Goal: Task Accomplishment & Management: Manage account settings

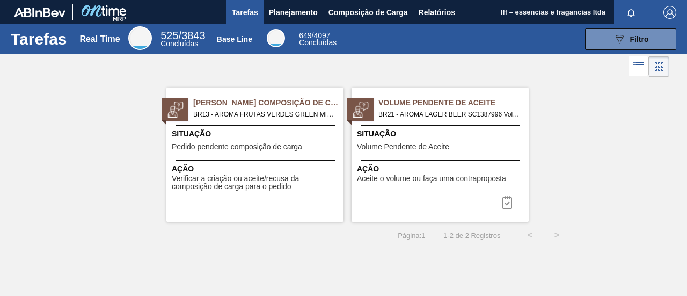
click at [458, 67] on div at bounding box center [343, 67] width 687 height 26
click at [440, 104] on span "Volume Pendente de Aceite" at bounding box center [453, 102] width 150 height 11
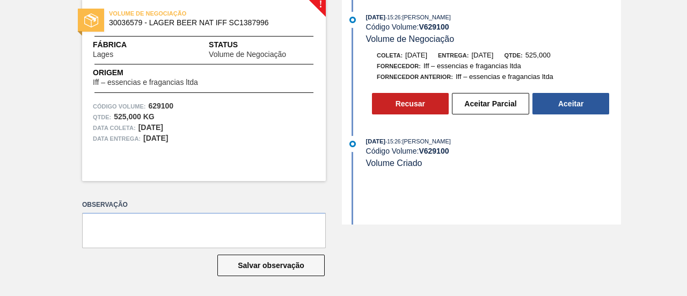
scroll to position [4, 0]
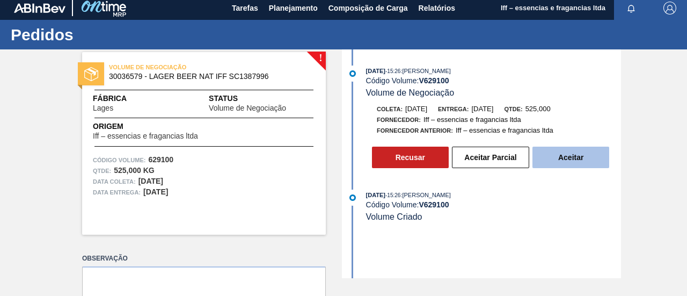
click at [582, 152] on button "Aceitar" at bounding box center [571, 157] width 77 height 21
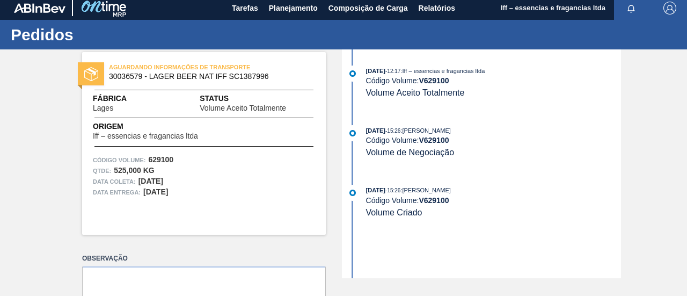
scroll to position [0, 0]
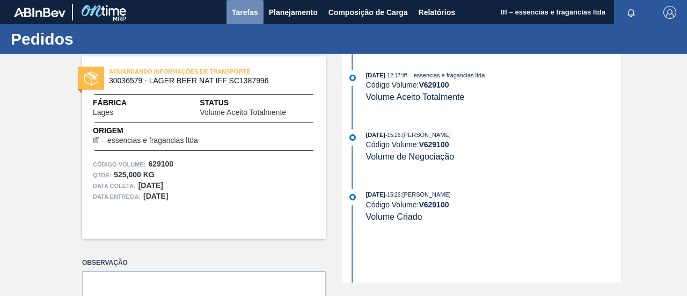
click at [244, 13] on span "Tarefas" at bounding box center [245, 12] width 26 height 13
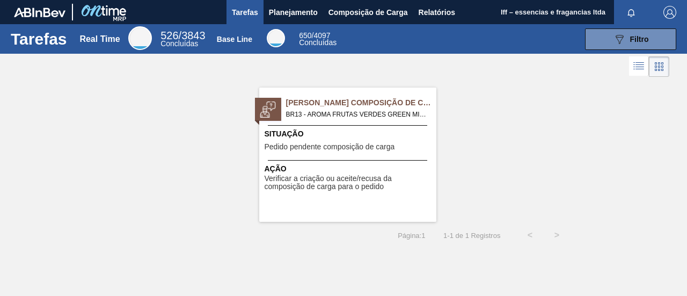
click at [329, 104] on span "[PERSON_NAME] Composição de Carga" at bounding box center [361, 102] width 150 height 11
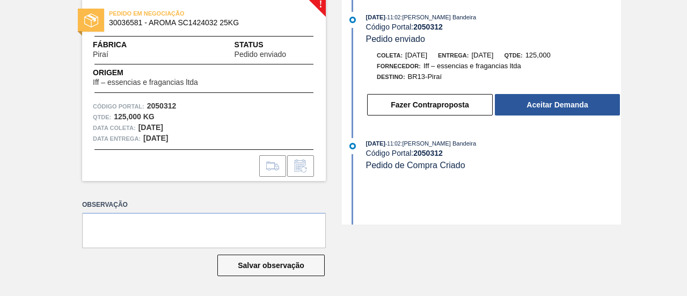
scroll to position [4, 0]
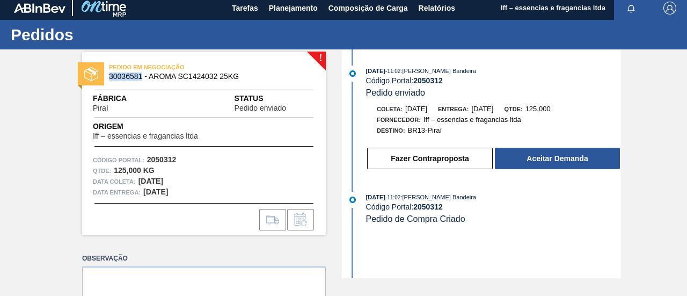
drag, startPoint x: 141, startPoint y: 72, endPoint x: 107, endPoint y: 76, distance: 33.4
click at [107, 76] on div "PEDIDO EM NEGOCIAÇÃO 30036581 - AROMA SC1424032 25KG" at bounding box center [204, 72] width 244 height 24
copy span "30036581"
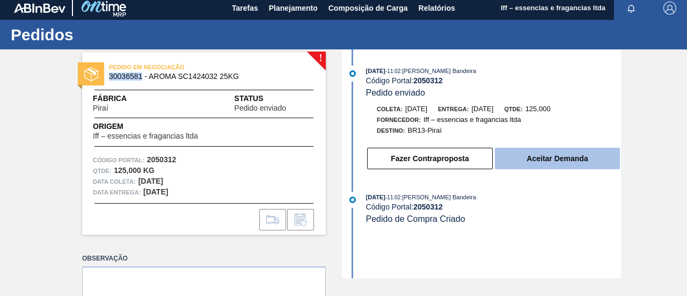
click at [552, 156] on button "Aceitar Demanda" at bounding box center [557, 158] width 125 height 21
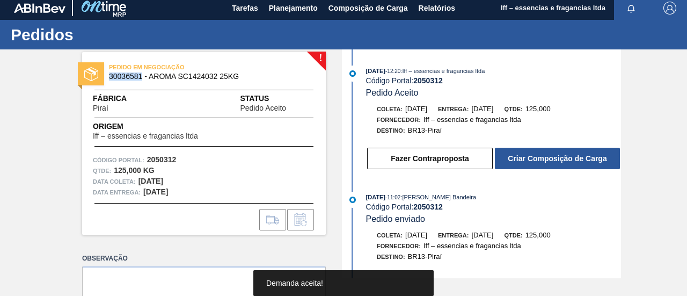
scroll to position [54, 0]
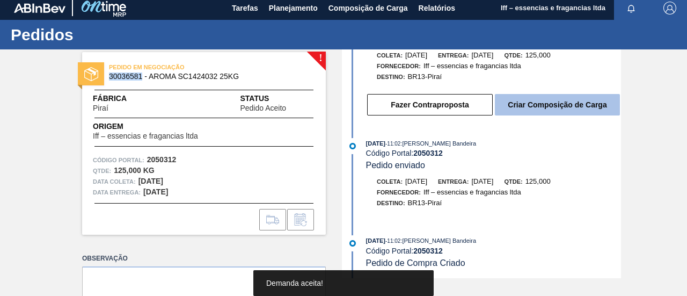
click at [548, 102] on button "Criar Composição de Carga" at bounding box center [557, 104] width 125 height 21
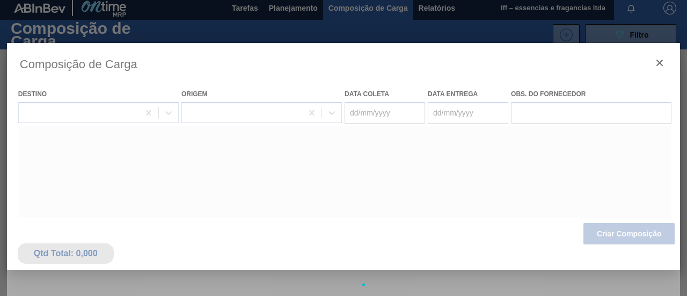
type coleta "[DATE]"
type Entrega "[DATE]"
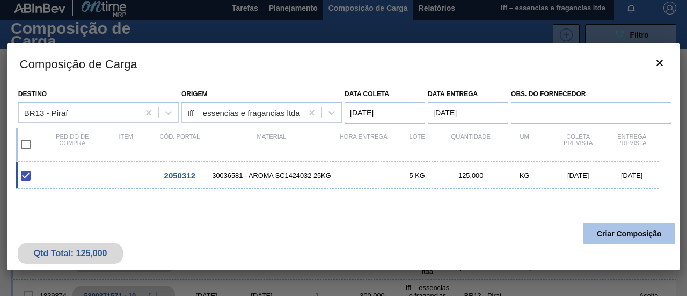
click at [627, 227] on button "Criar Composição" at bounding box center [629, 233] width 91 height 21
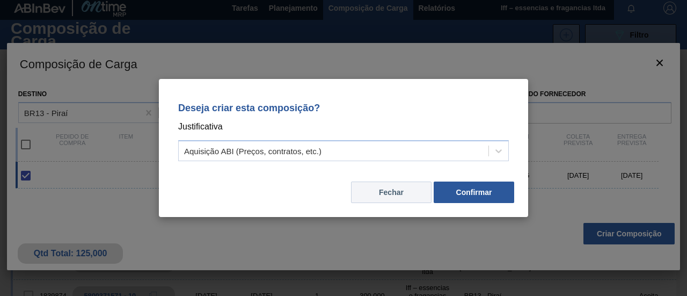
click at [388, 193] on button "Fechar" at bounding box center [391, 191] width 81 height 21
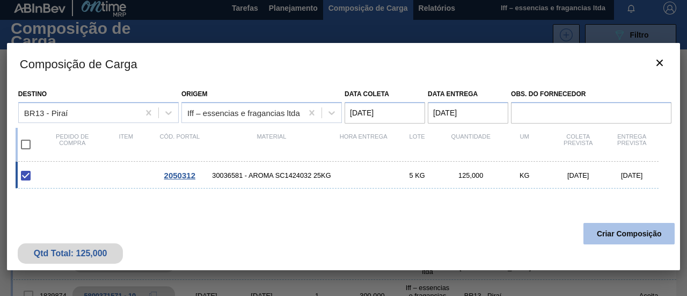
click at [626, 231] on button "Criar Composição" at bounding box center [629, 233] width 91 height 21
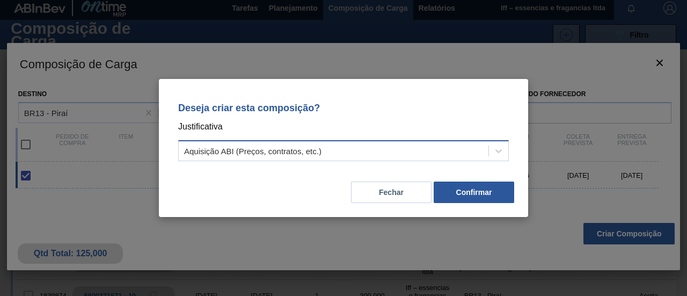
click at [482, 150] on div "Aquisição ABI (Preços, contratos, etc.)" at bounding box center [334, 151] width 310 height 16
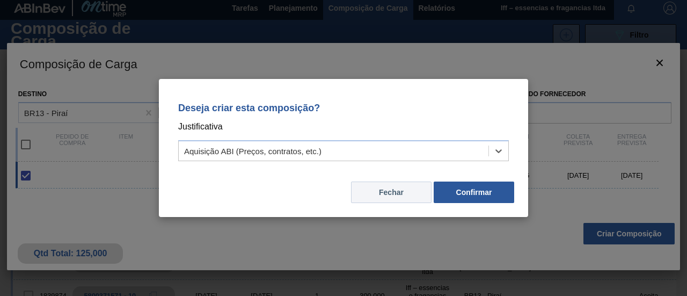
click at [409, 190] on button "Fechar" at bounding box center [391, 191] width 81 height 21
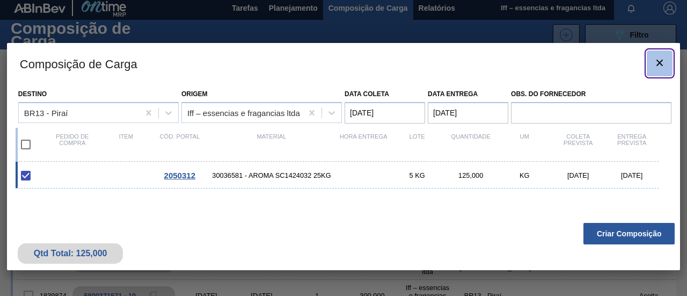
click at [659, 65] on icon "botão de ícone" at bounding box center [659, 62] width 13 height 13
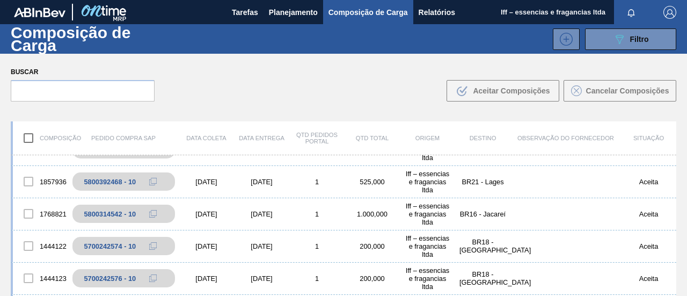
scroll to position [322, 0]
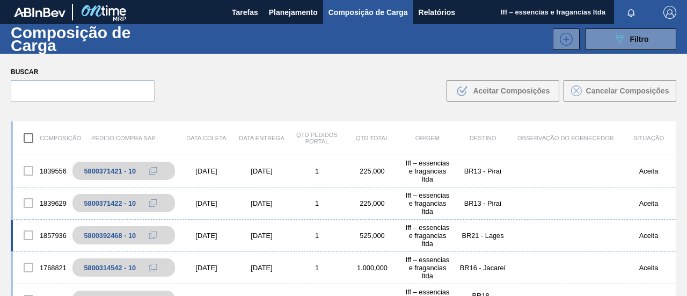
click at [207, 232] on div "[DATE]" at bounding box center [206, 235] width 55 height 8
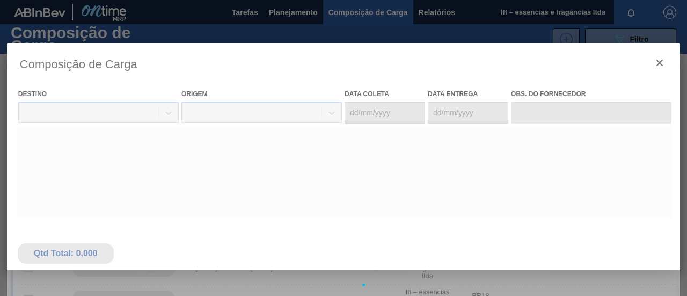
type coleta "[DATE]"
type Entrega "[DATE]"
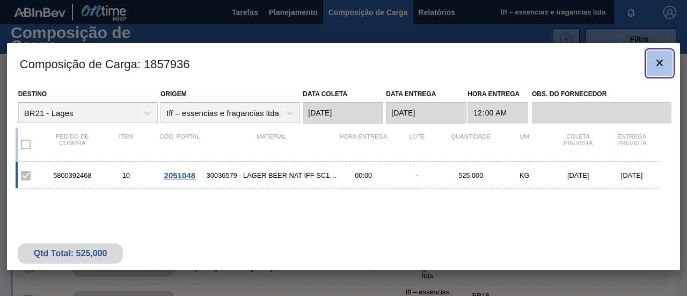
click at [663, 60] on icon "botão de ícone" at bounding box center [660, 63] width 6 height 6
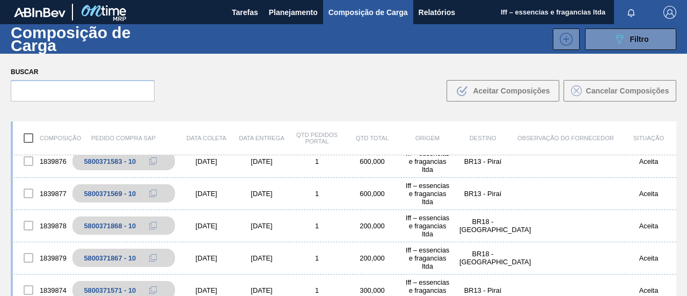
scroll to position [0, 0]
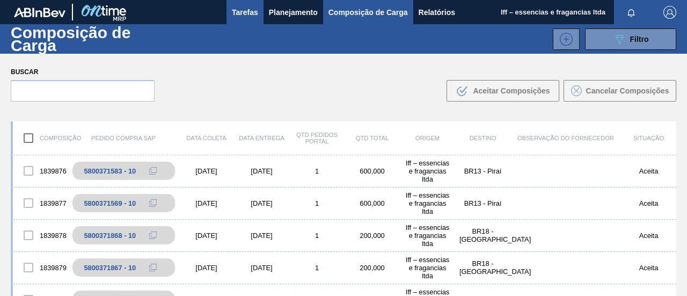
click at [244, 18] on span "Tarefas" at bounding box center [245, 12] width 26 height 13
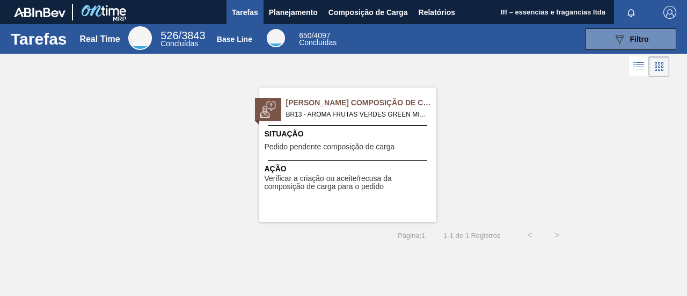
click at [352, 111] on span "BR13 - AROMA FRUTAS VERDES GREEN MIX SC1424032 25KG Pedido - 2050312" at bounding box center [357, 114] width 142 height 12
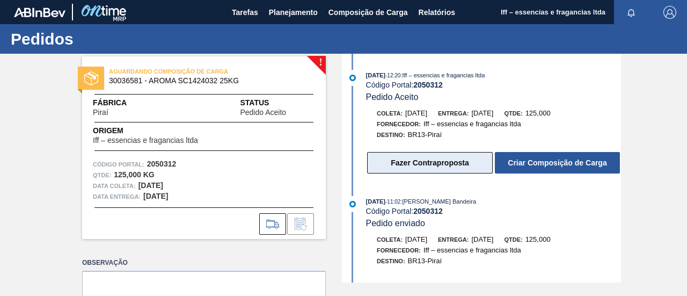
click at [445, 165] on button "Fazer Contraproposta" at bounding box center [430, 162] width 126 height 21
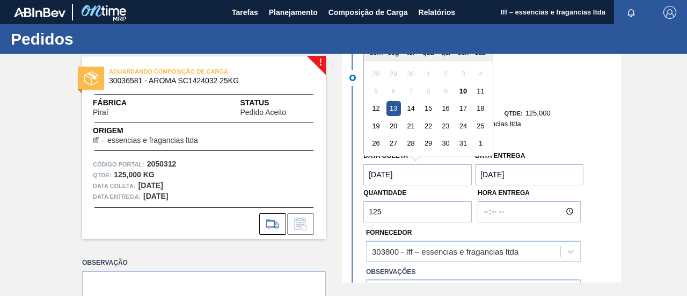
click at [419, 178] on coleta "[DATE]" at bounding box center [417, 174] width 108 height 21
click at [427, 141] on div "29" at bounding box center [428, 143] width 14 height 14
type coleta "29/10/2025"
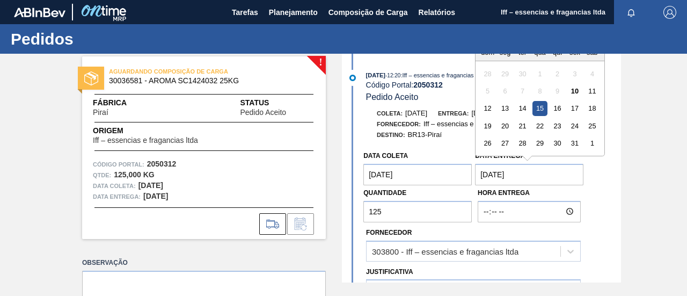
click at [532, 171] on Entrega "[DATE]" at bounding box center [529, 174] width 108 height 21
click at [557, 142] on div "30" at bounding box center [557, 143] width 14 height 14
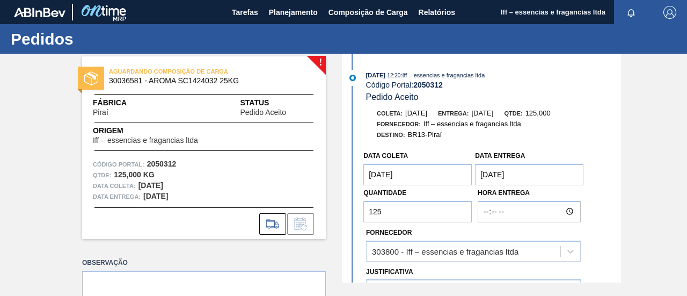
click at [460, 201] on div "Quantidade 125" at bounding box center [417, 203] width 108 height 37
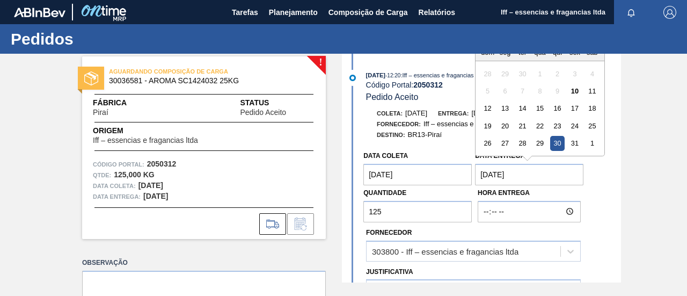
drag, startPoint x: 571, startPoint y: 180, endPoint x: 563, endPoint y: 180, distance: 8.6
click at [564, 180] on Entrega "30/10/2025" at bounding box center [529, 174] width 108 height 21
click at [574, 148] on div "31" at bounding box center [575, 143] width 14 height 14
type Entrega "31/10/2025"
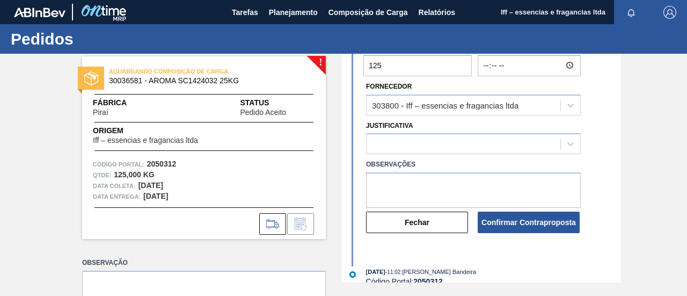
scroll to position [161, 0]
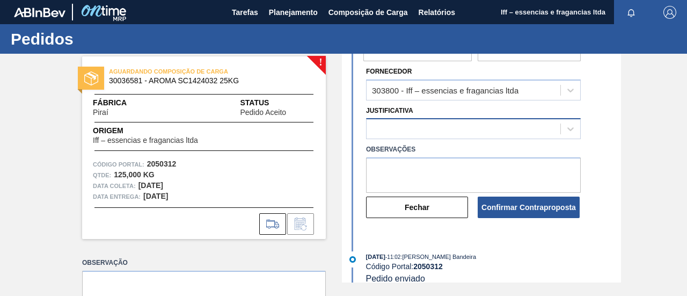
click at [431, 134] on div at bounding box center [473, 128] width 215 height 21
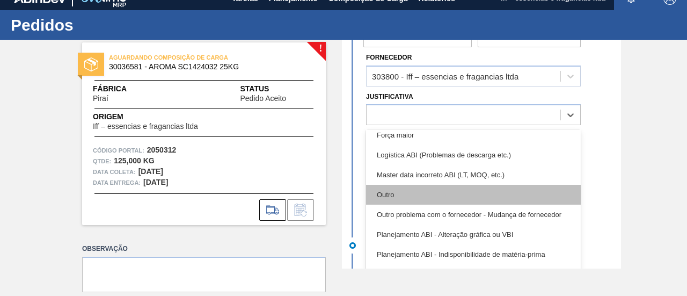
scroll to position [107, 0]
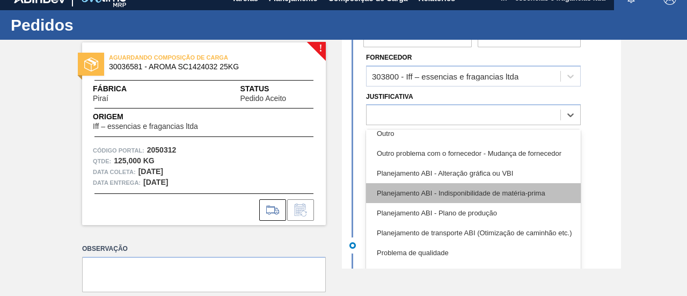
click at [439, 194] on div "Planejamento ABI - Indisponibilidade de matéria-prima" at bounding box center [473, 193] width 215 height 20
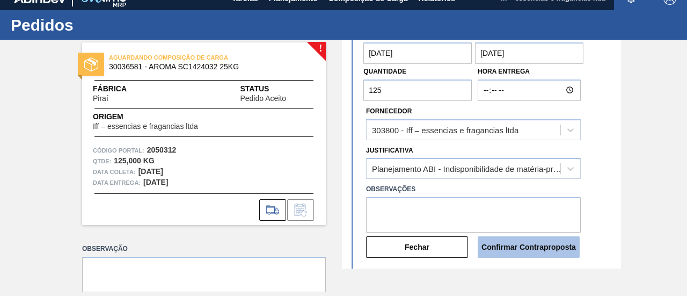
click at [543, 245] on button "Confirmar Contraproposta" at bounding box center [529, 246] width 102 height 21
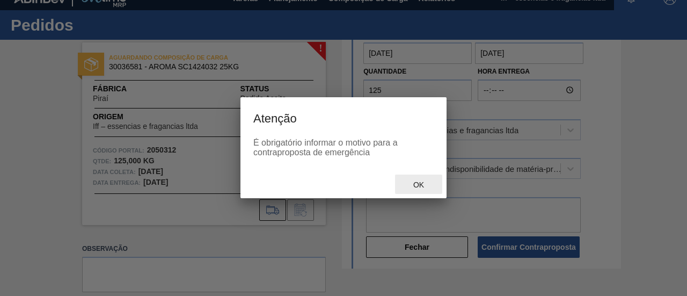
click at [411, 185] on span "Ok" at bounding box center [419, 184] width 28 height 9
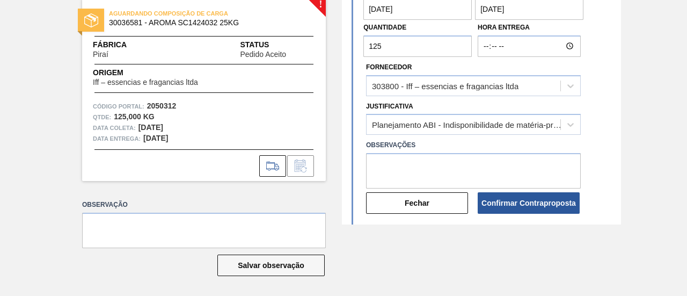
scroll to position [161, 0]
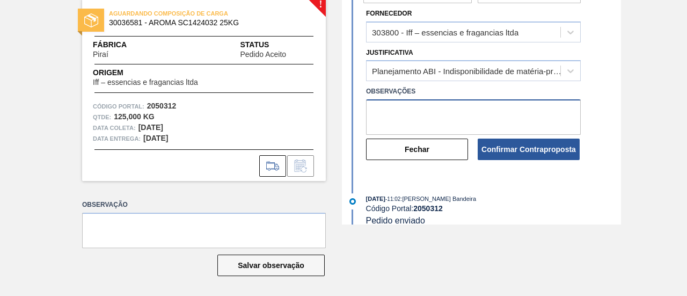
click at [414, 111] on textarea at bounding box center [473, 116] width 215 height 35
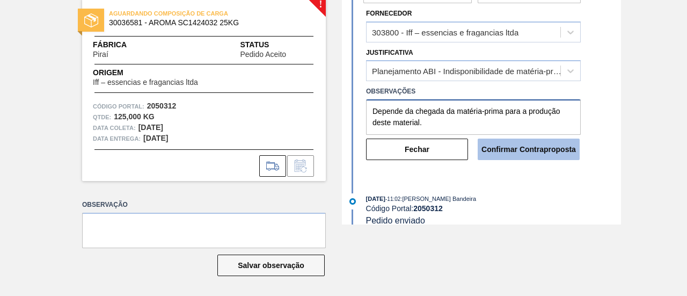
type textarea "Depende da chegada da matéria-prima para a produção deste material."
click at [526, 144] on button "Confirmar Contraproposta" at bounding box center [529, 149] width 102 height 21
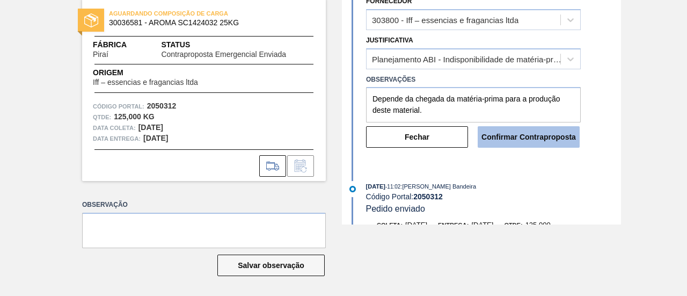
scroll to position [286, 0]
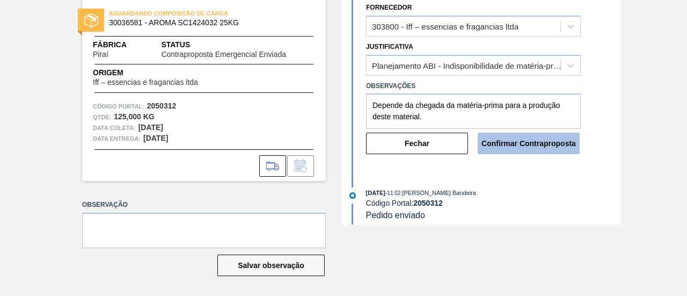
click at [526, 144] on button "Confirmar Contraproposta" at bounding box center [529, 143] width 102 height 21
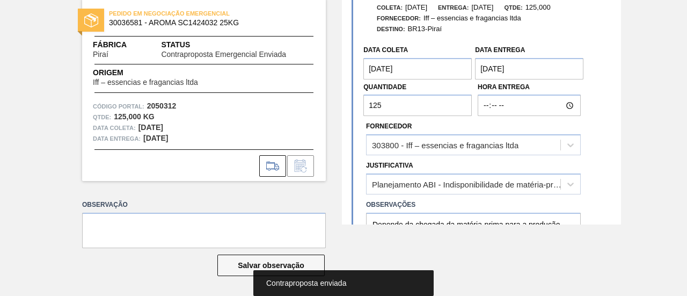
scroll to position [406, 0]
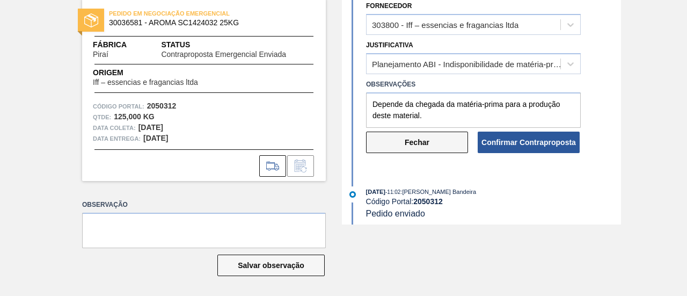
click at [418, 141] on button "Fechar" at bounding box center [417, 142] width 102 height 21
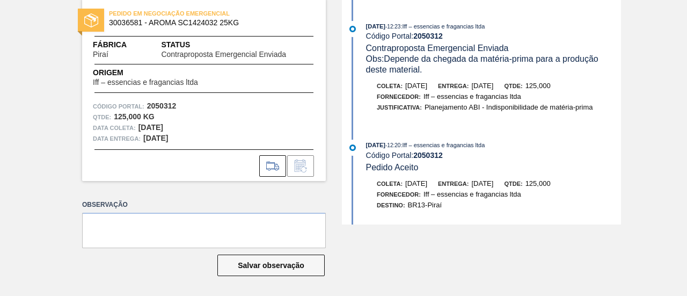
scroll to position [0, 0]
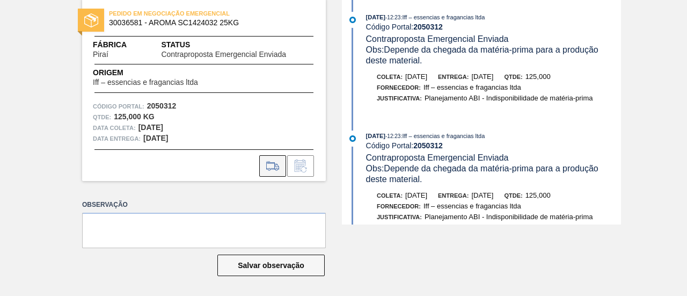
click at [275, 166] on icon at bounding box center [272, 165] width 17 height 13
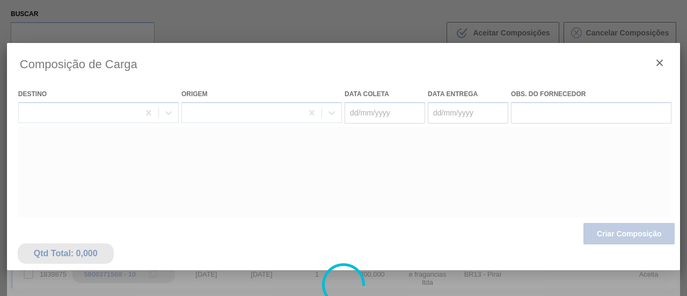
type coleta "[DATE]"
type Entrega "[DATE]"
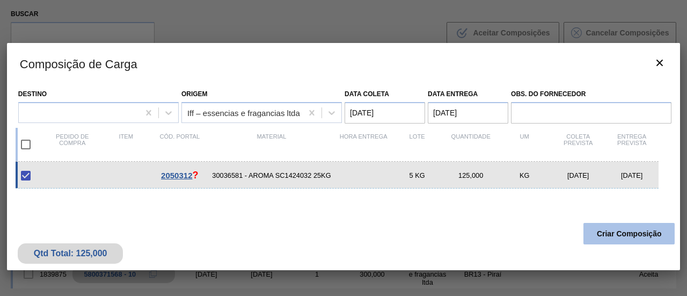
click at [635, 231] on button "Criar Composição" at bounding box center [629, 233] width 91 height 21
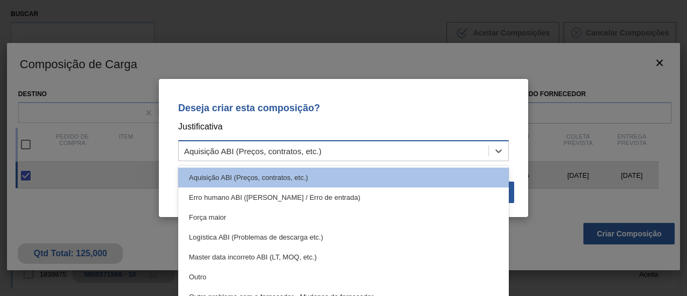
click at [327, 149] on div "Aquisição ABI (Preços, contratos, etc.)" at bounding box center [334, 151] width 310 height 16
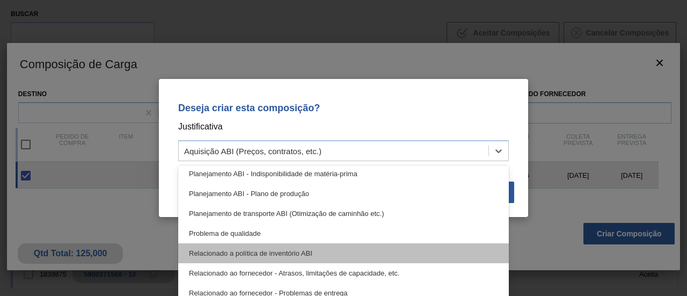
scroll to position [147, 0]
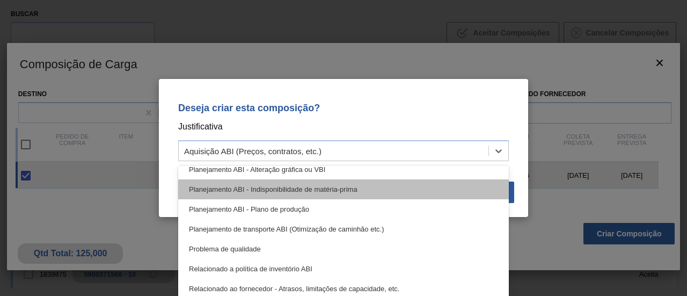
click at [312, 192] on div "Planejamento ABI - Indisponibilidade de matéria-prima" at bounding box center [343, 189] width 331 height 20
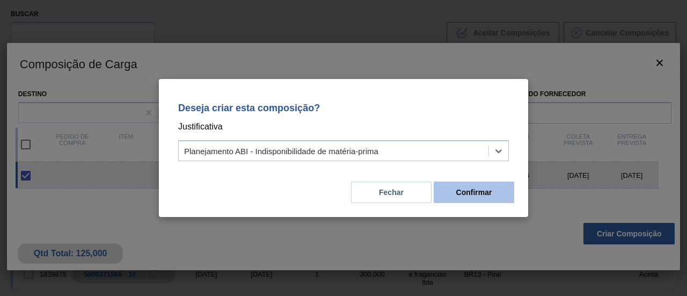
click at [472, 190] on button "Confirmar" at bounding box center [474, 191] width 81 height 21
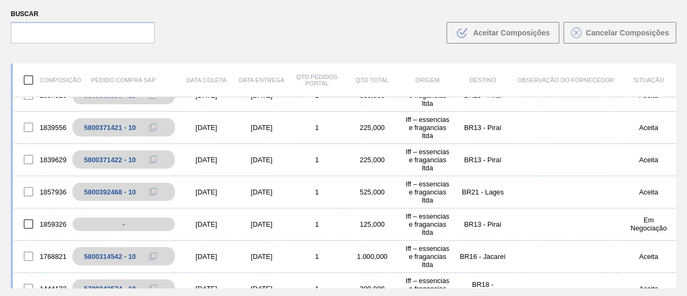
scroll to position [322, 0]
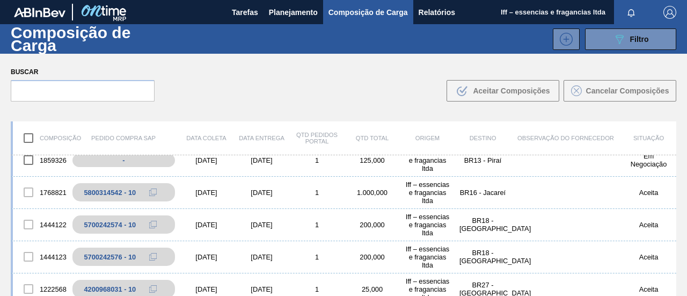
scroll to position [376, 0]
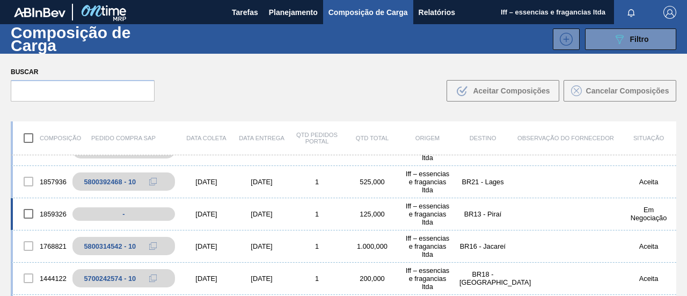
click at [209, 214] on div "[DATE]" at bounding box center [206, 214] width 55 height 8
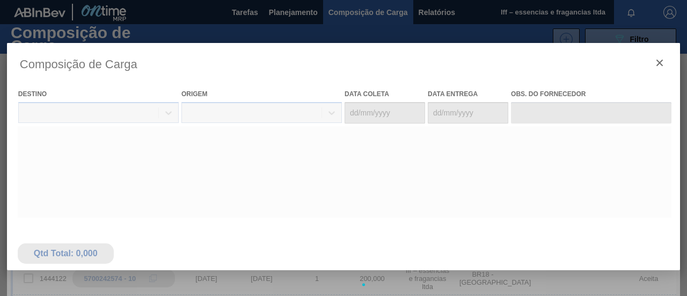
type coleta "[DATE]"
type Entrega "[DATE]"
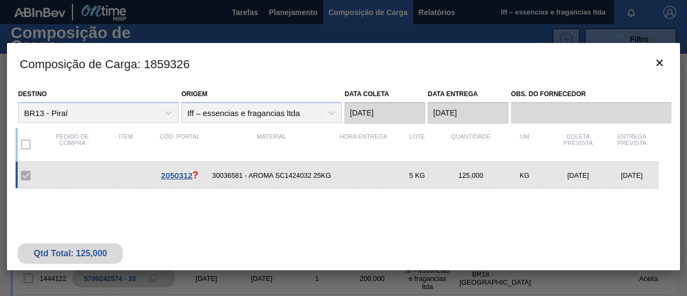
click at [184, 172] on span "2050312" at bounding box center [176, 175] width 31 height 9
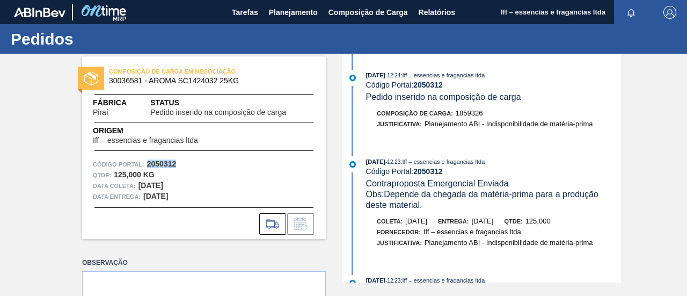
drag, startPoint x: 146, startPoint y: 161, endPoint x: 179, endPoint y: 161, distance: 33.3
click at [183, 161] on div "Código Portal: 2050312" at bounding box center [204, 164] width 222 height 11
copy strong "2050312"
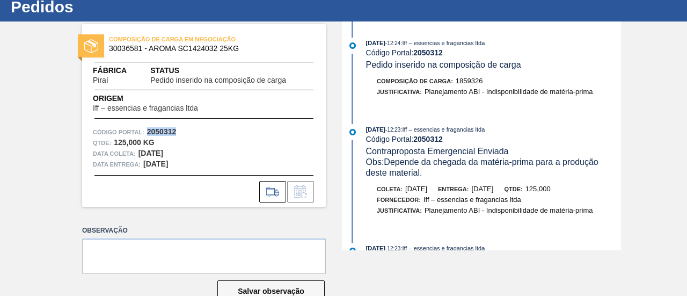
scroll to position [58, 0]
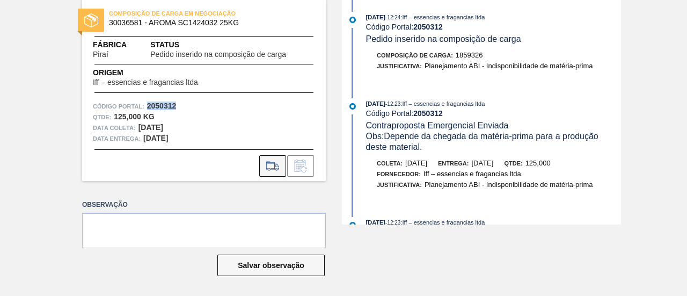
click at [272, 159] on icon at bounding box center [272, 165] width 17 height 13
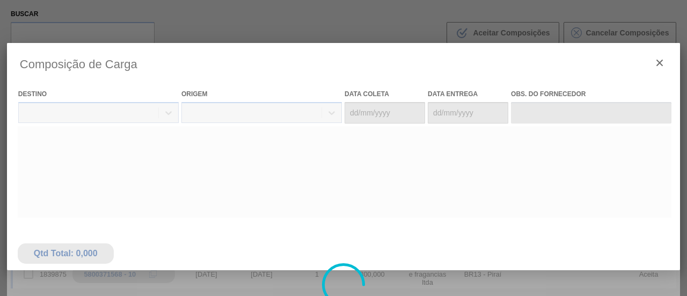
type coleta "[DATE]"
type Entrega "[DATE]"
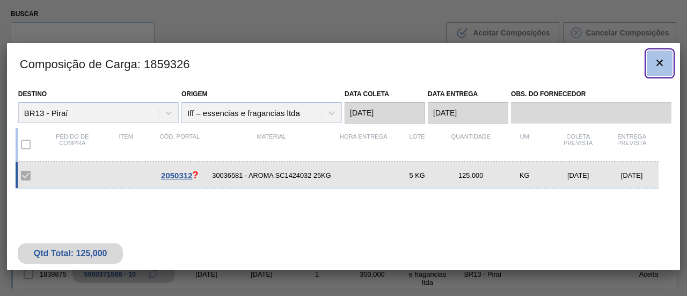
click at [658, 65] on icon "botão de ícone" at bounding box center [659, 62] width 13 height 13
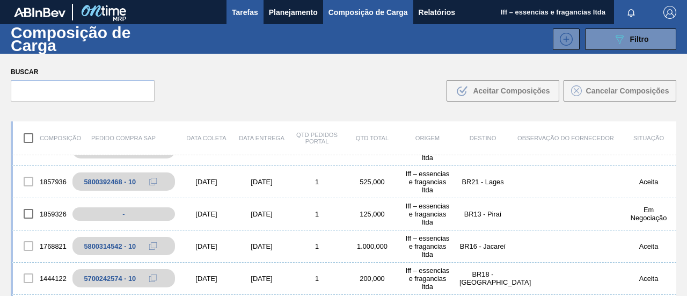
click at [238, 20] on button "Tarefas" at bounding box center [245, 12] width 37 height 24
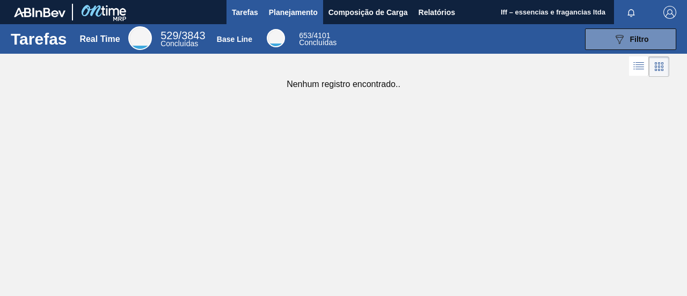
click at [290, 12] on span "Planejamento" at bounding box center [293, 12] width 49 height 13
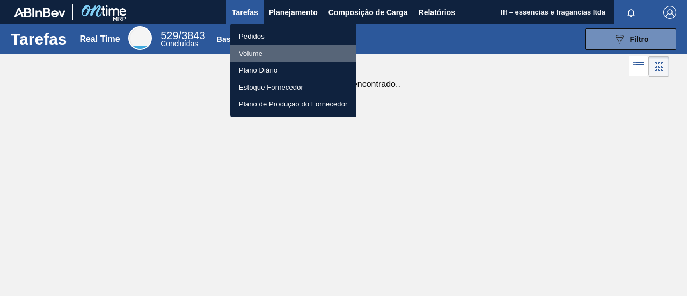
click at [266, 49] on li "Volume" at bounding box center [293, 53] width 126 height 17
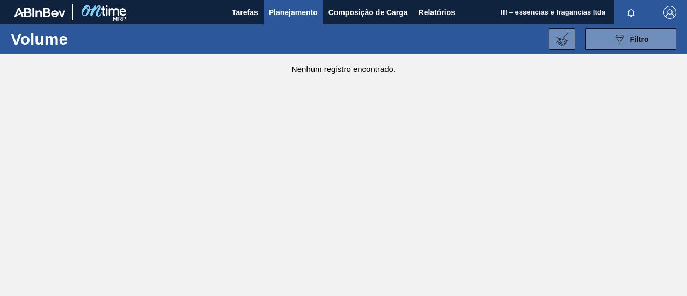
click at [297, 14] on span "Planejamento" at bounding box center [293, 12] width 49 height 13
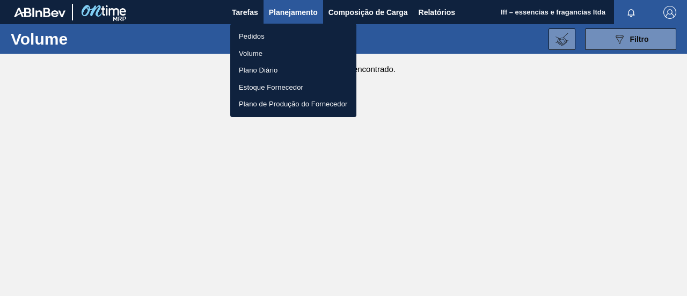
click at [264, 39] on li "Pedidos" at bounding box center [293, 36] width 126 height 17
